Goal: Task Accomplishment & Management: Manage account settings

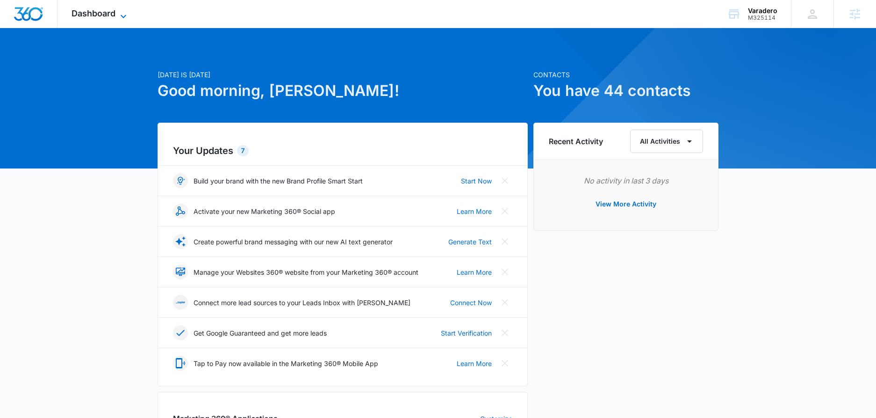
click at [124, 16] on icon at bounding box center [124, 15] width 6 height 3
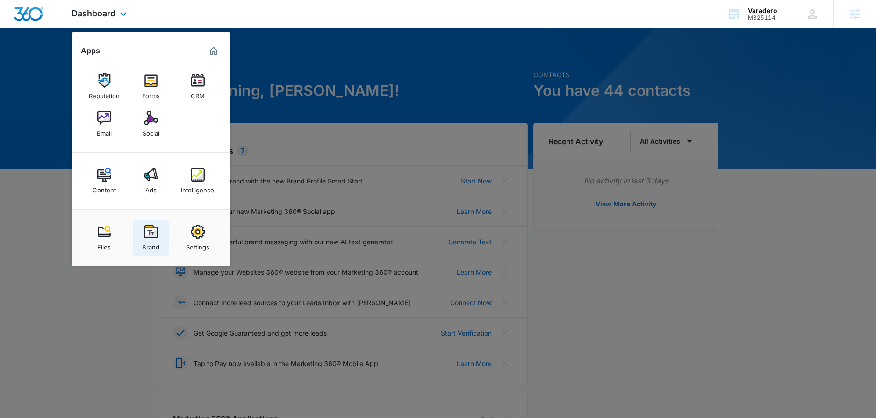
click at [149, 236] on img at bounding box center [151, 231] width 14 height 14
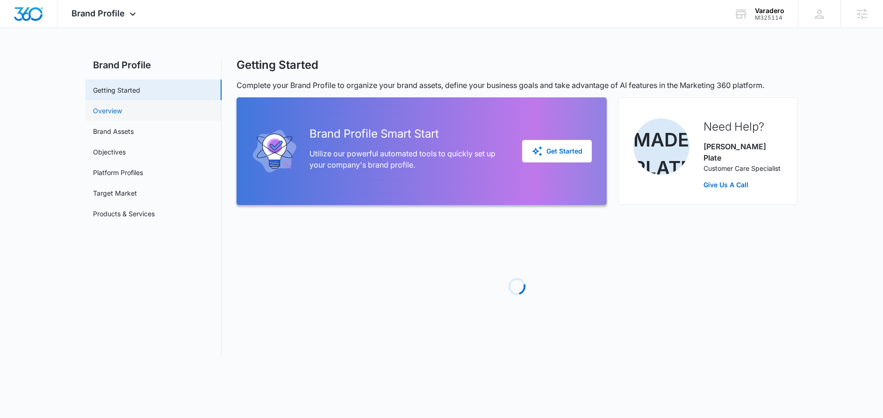
click at [111, 107] on link "Overview" at bounding box center [107, 111] width 29 height 10
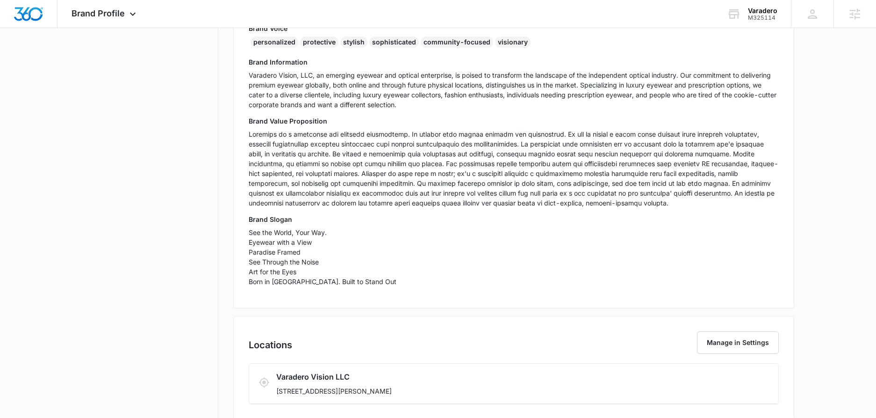
scroll to position [256, 0]
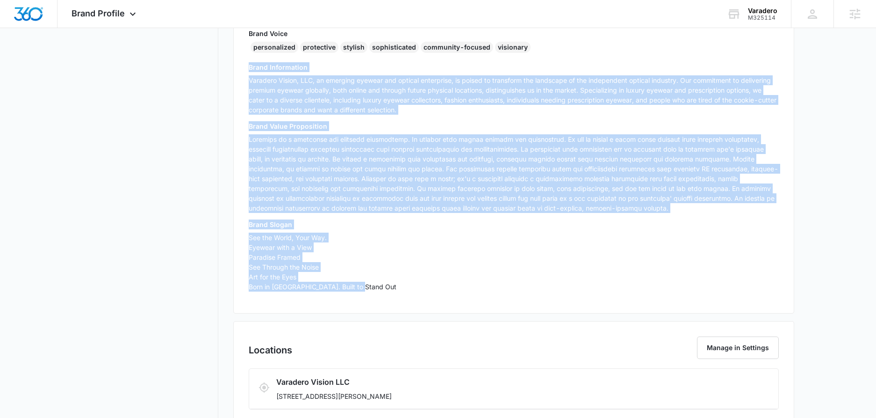
drag, startPoint x: 260, startPoint y: 76, endPoint x: 370, endPoint y: 291, distance: 242.0
click at [370, 291] on div "Brand Info Edit Year Established 2024 Brand Voice personalized protective styli…" at bounding box center [513, 133] width 561 height 362
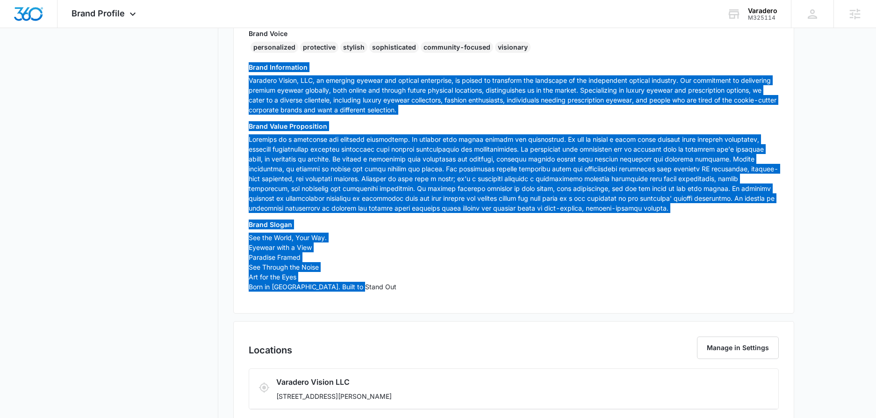
scroll to position [0, 0]
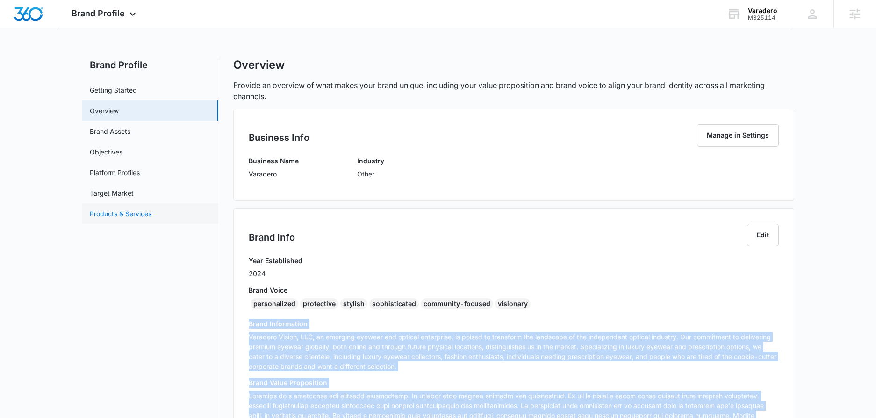
click at [127, 217] on link "Products & Services" at bounding box center [121, 214] width 62 height 10
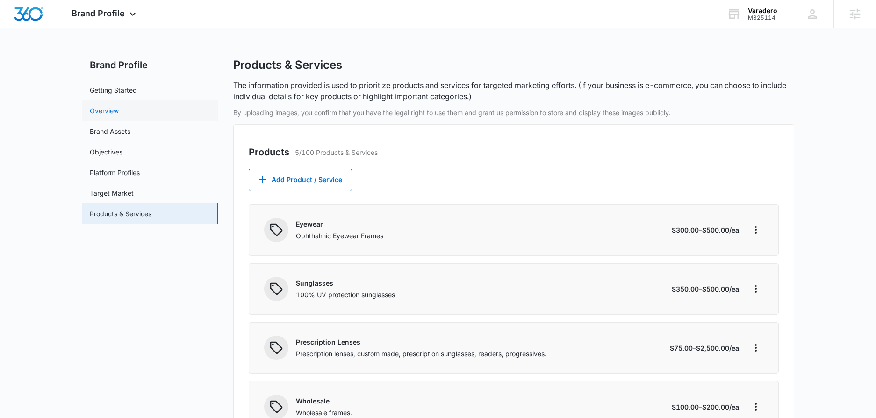
click at [110, 112] on link "Overview" at bounding box center [104, 111] width 29 height 10
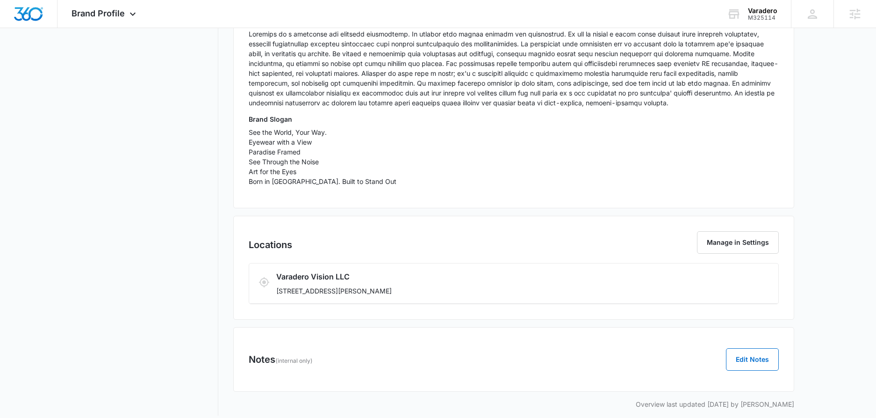
scroll to position [370, 0]
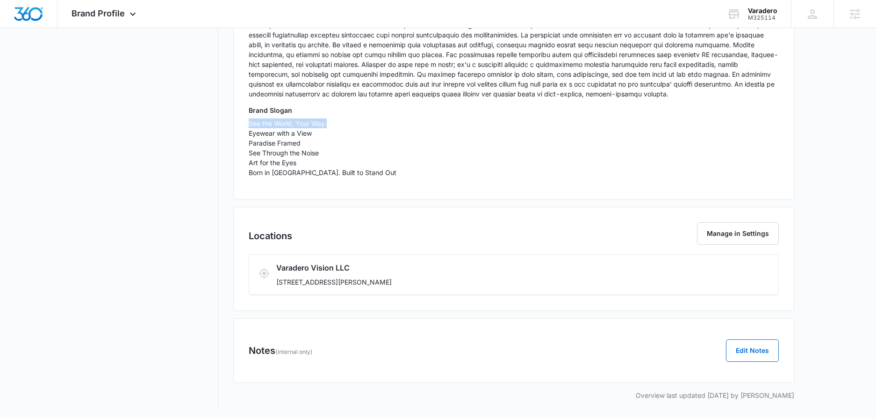
drag, startPoint x: 250, startPoint y: 124, endPoint x: 335, endPoint y: 123, distance: 85.1
click at [335, 123] on p "See the World, Your Way. Eyewear with a View Paradise Framed See Through the No…" at bounding box center [514, 147] width 530 height 59
copy p "See the World, Your Way."
